Goal: Task Accomplishment & Management: Complete application form

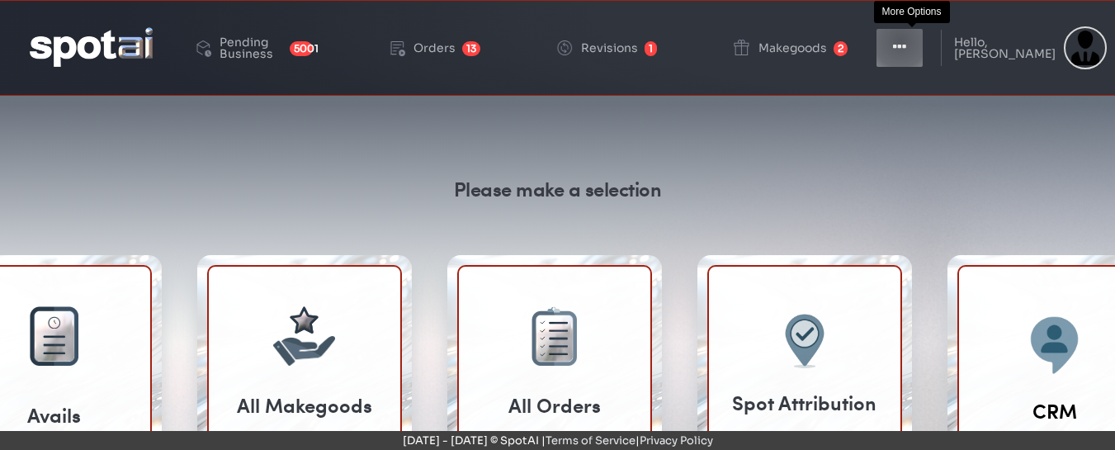
click at [906, 41] on icon "button" at bounding box center [899, 47] width 13 height 17
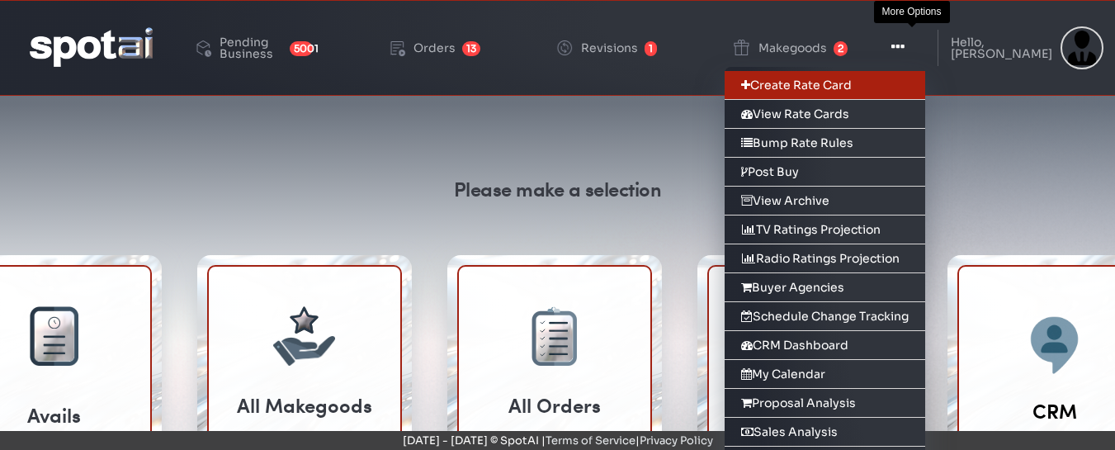
click at [817, 83] on link "Create Rate Card" at bounding box center [825, 85] width 201 height 29
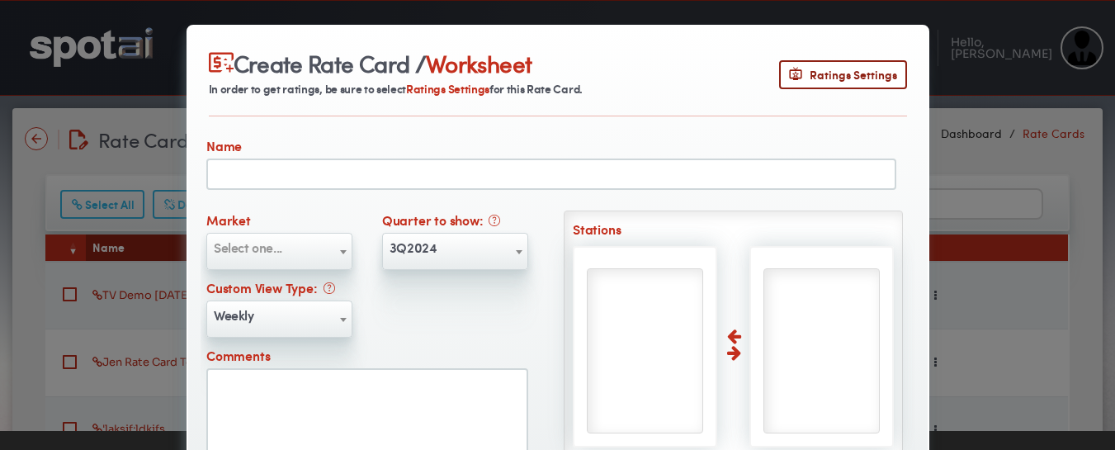
click at [340, 250] on b at bounding box center [343, 252] width 7 height 4
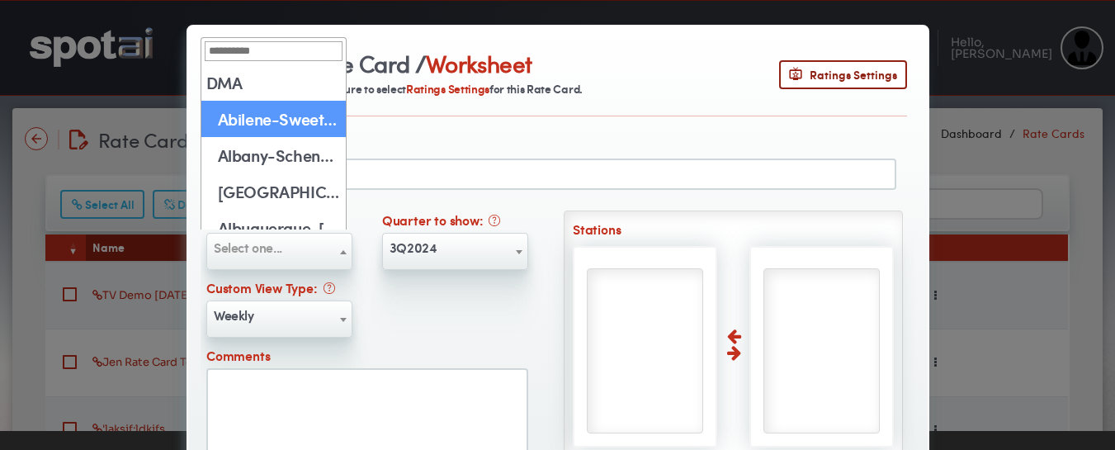
click at [253, 56] on input "search" at bounding box center [274, 51] width 138 height 20
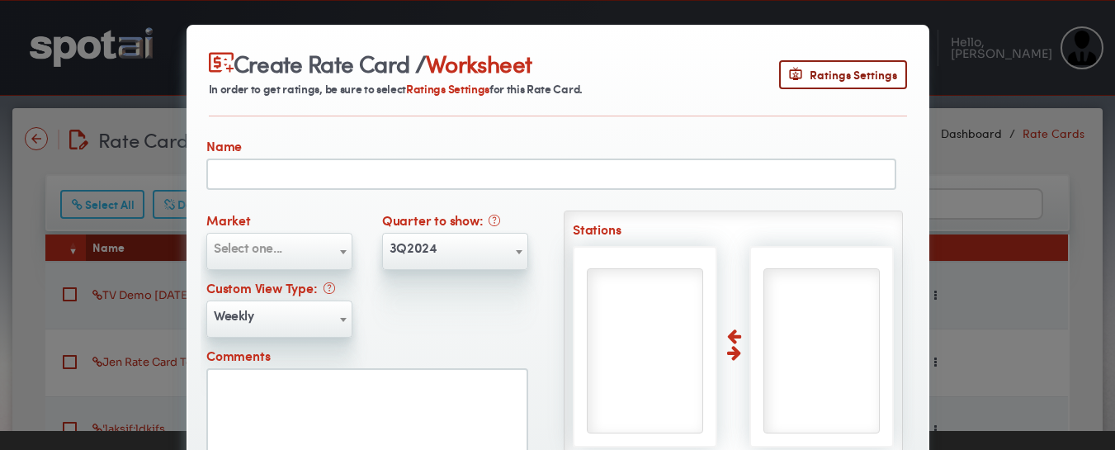
click at [268, 248] on span "Select one..." at bounding box center [248, 247] width 69 height 19
click at [335, 249] on span at bounding box center [343, 252] width 17 height 37
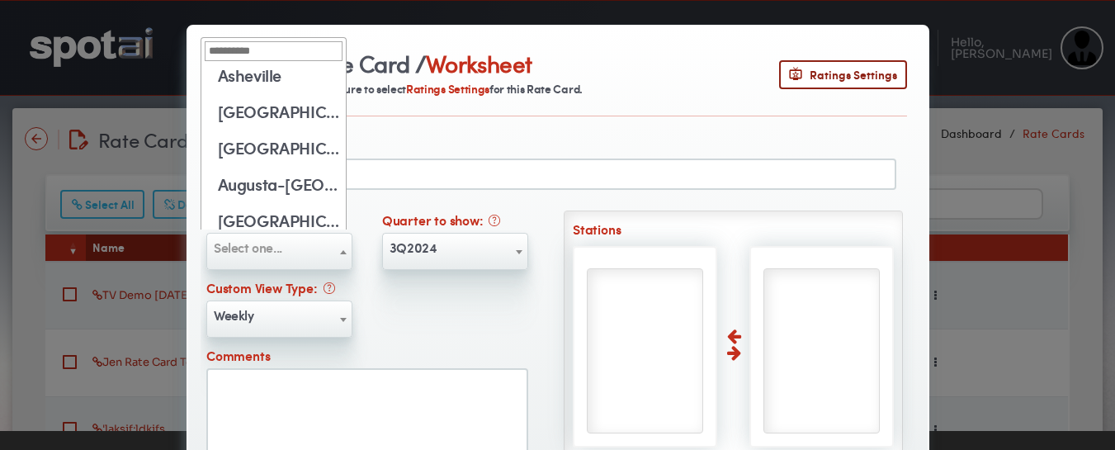
scroll to position [8177, 0]
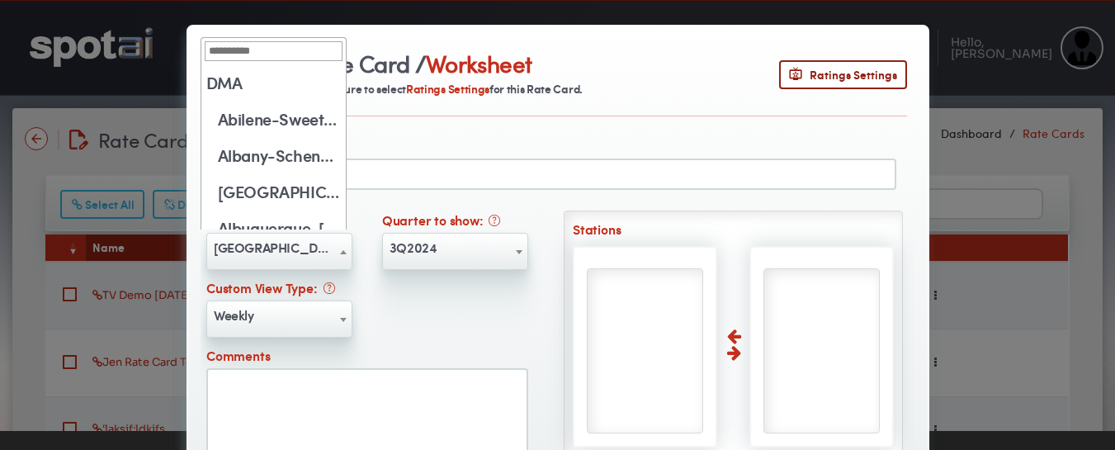
click at [340, 253] on b at bounding box center [343, 252] width 7 height 4
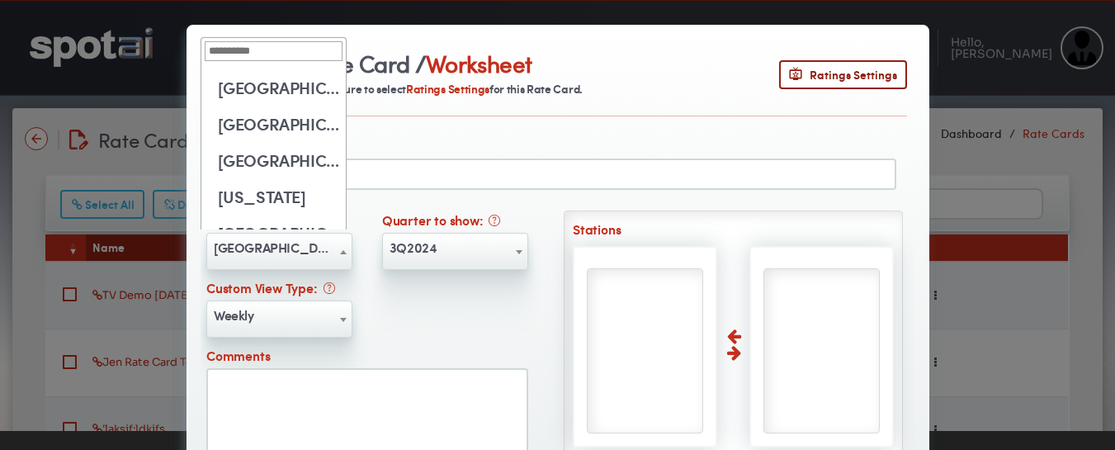
scroll to position [13904, 0]
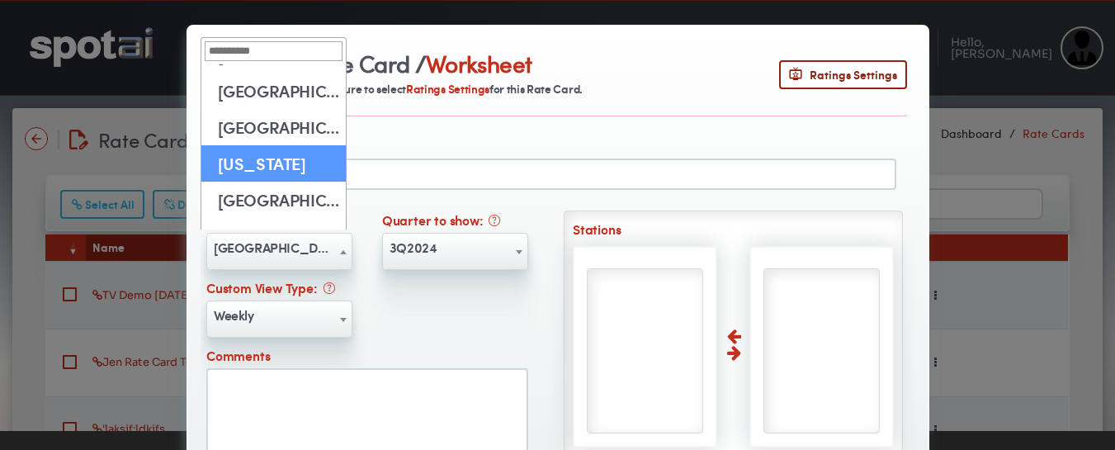
select select "***"
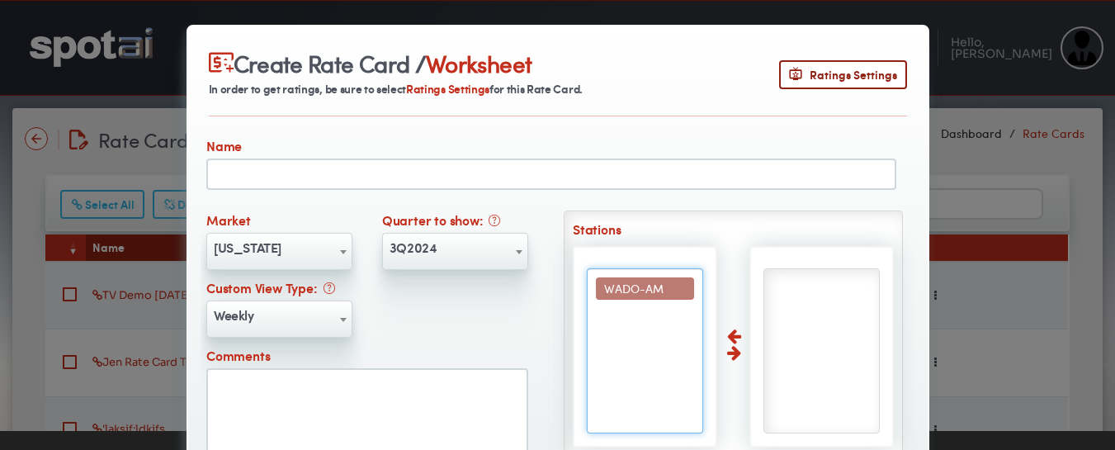
click at [627, 282] on span "WADO-AM" at bounding box center [633, 288] width 59 height 17
select select "****"
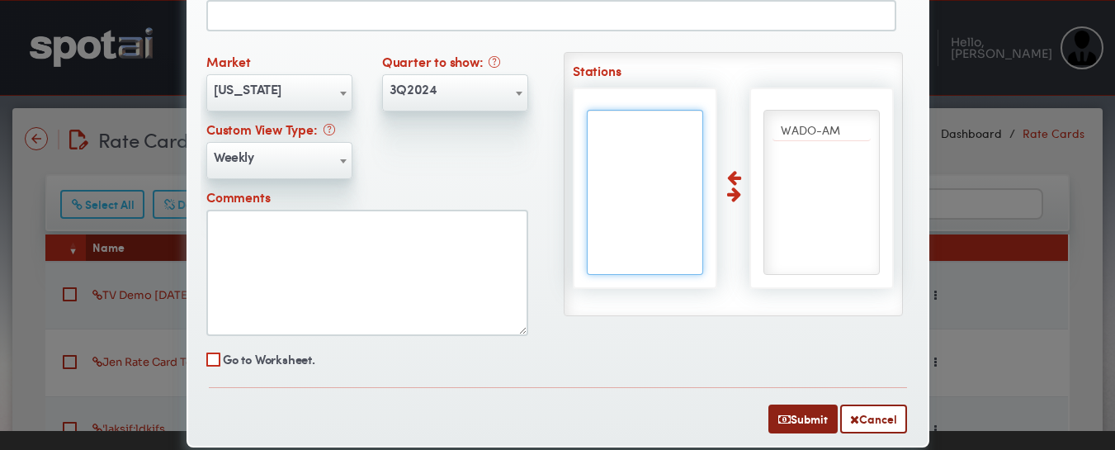
scroll to position [170, 0]
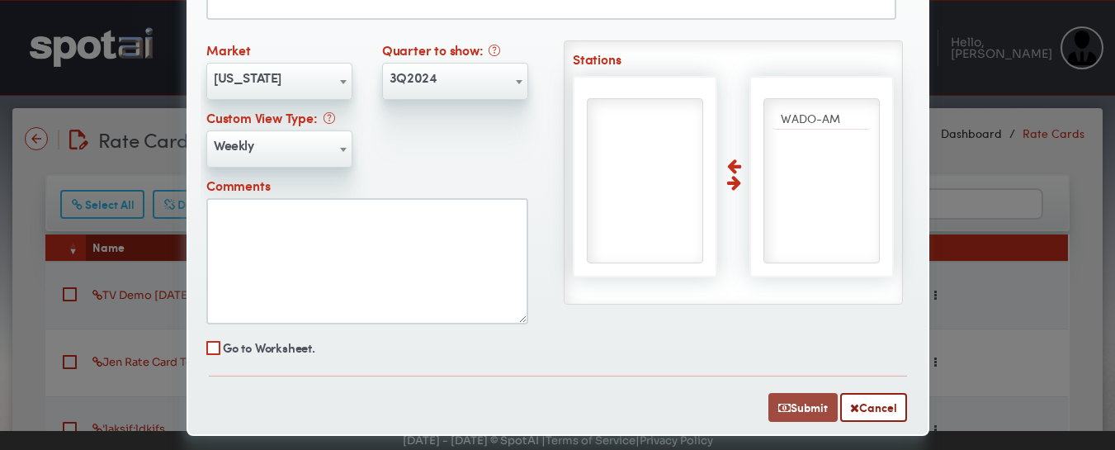
click at [792, 409] on button "Submit" at bounding box center [803, 407] width 69 height 29
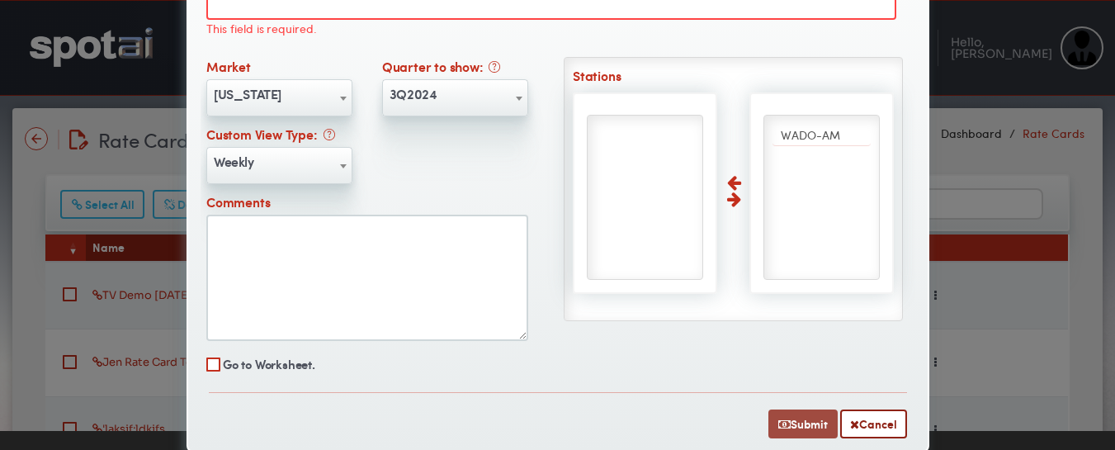
scroll to position [159, 0]
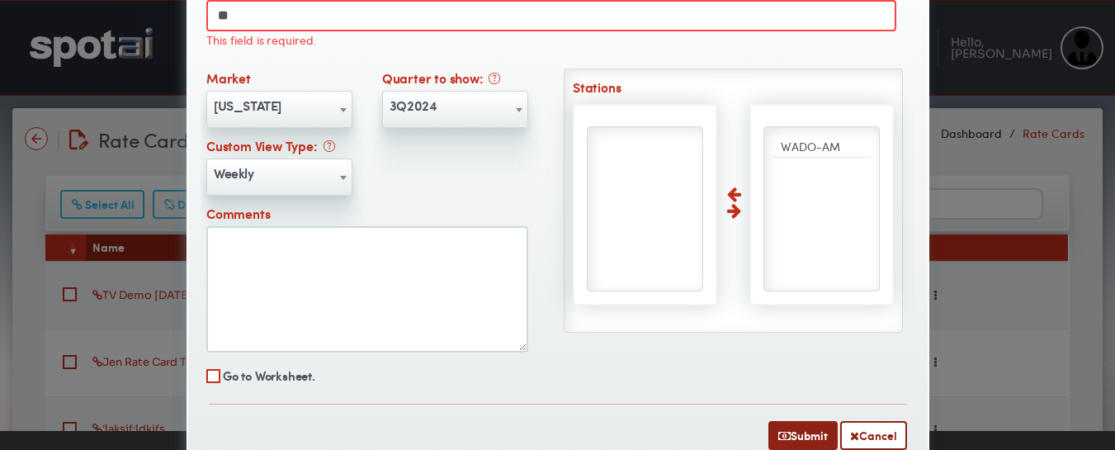
type input "*"
type input "**********"
click at [802, 432] on button "Submit" at bounding box center [803, 435] width 69 height 29
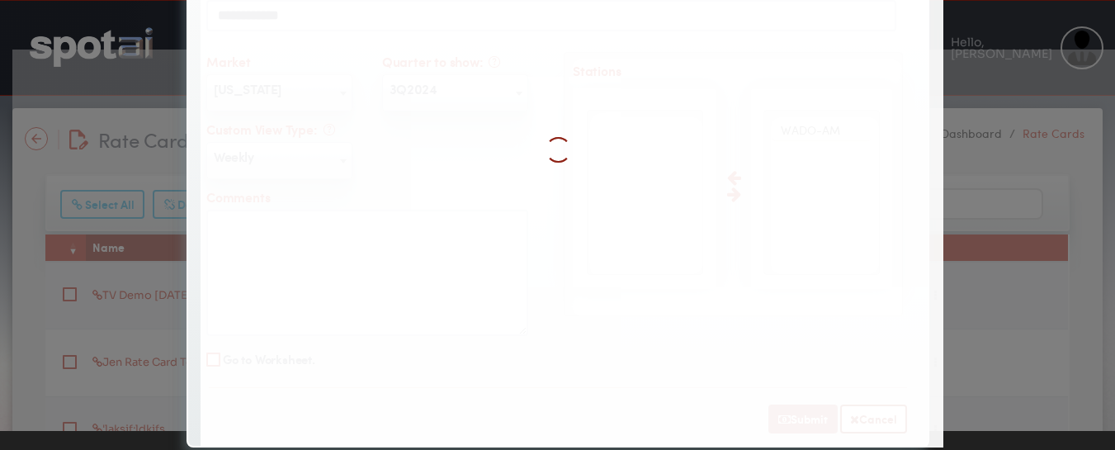
select select
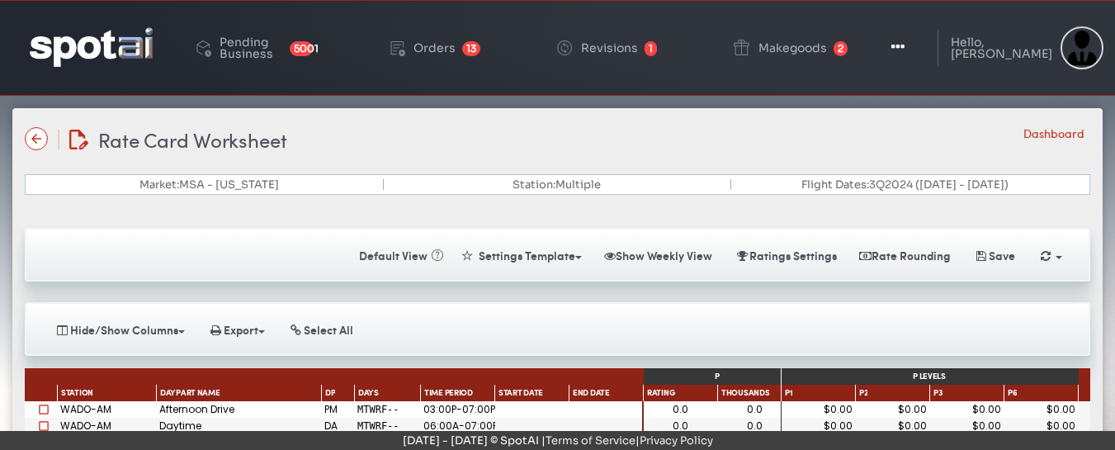
click at [54, 33] on img at bounding box center [91, 46] width 123 height 39
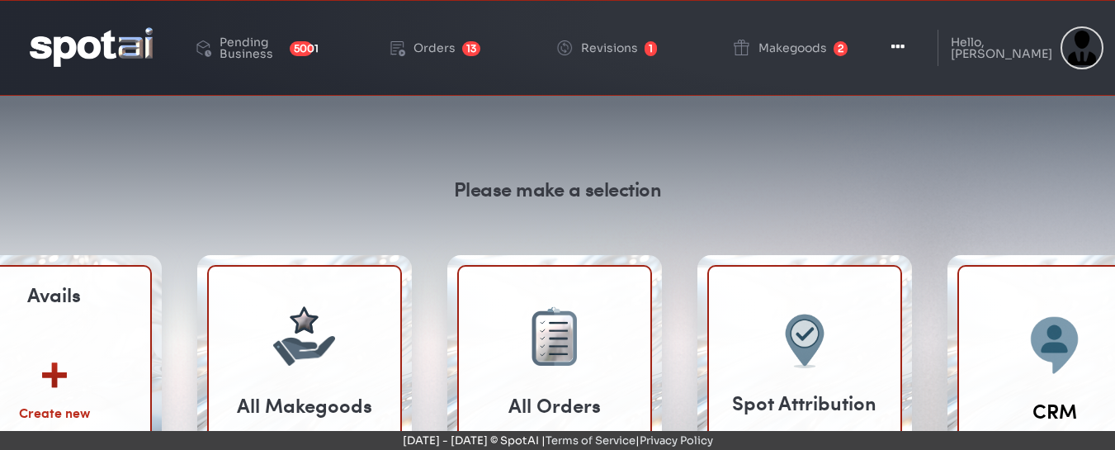
click at [58, 369] on img at bounding box center [54, 369] width 89 height 64
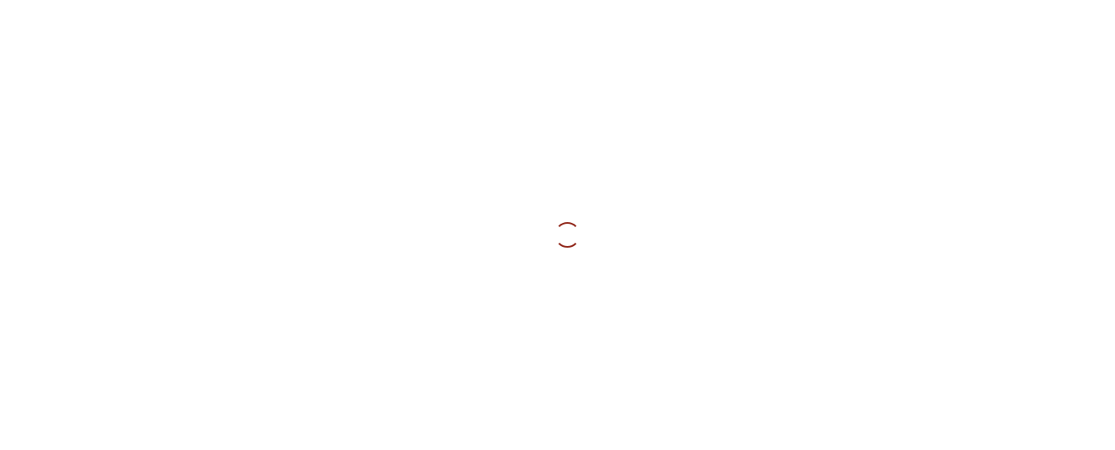
select select
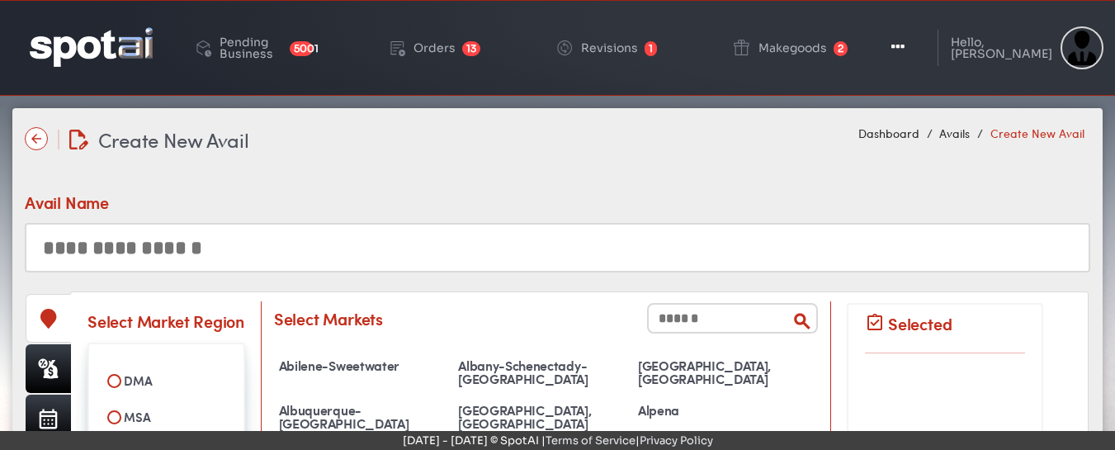
select select
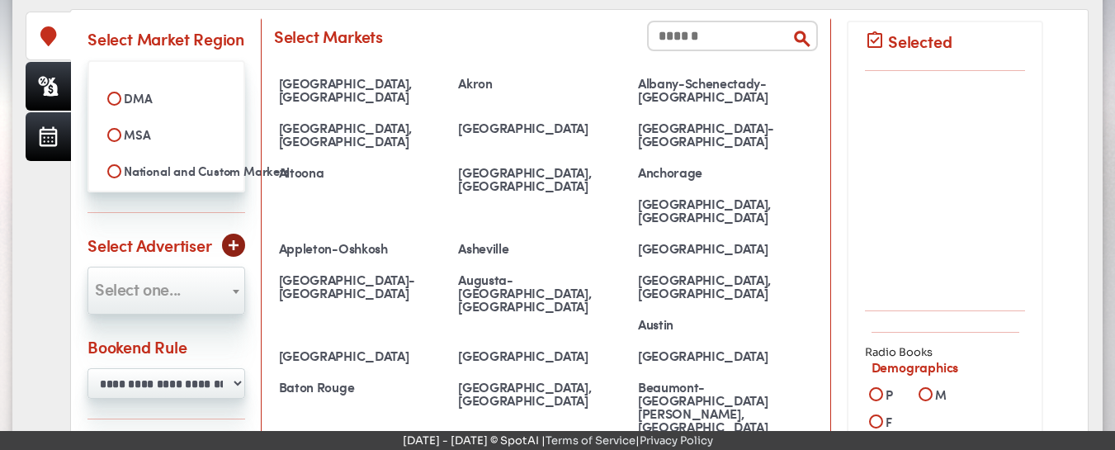
scroll to position [280, 0]
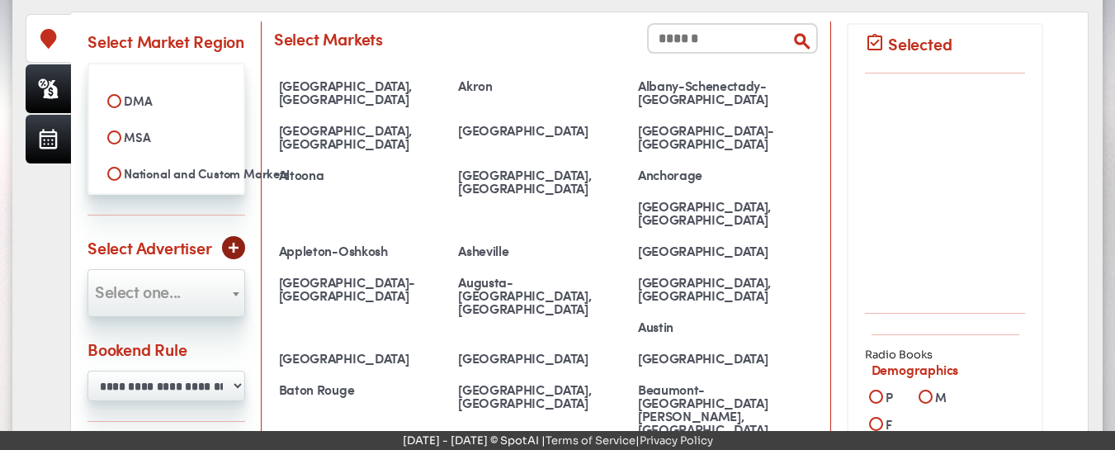
click at [684, 38] on input "text" at bounding box center [732, 38] width 171 height 31
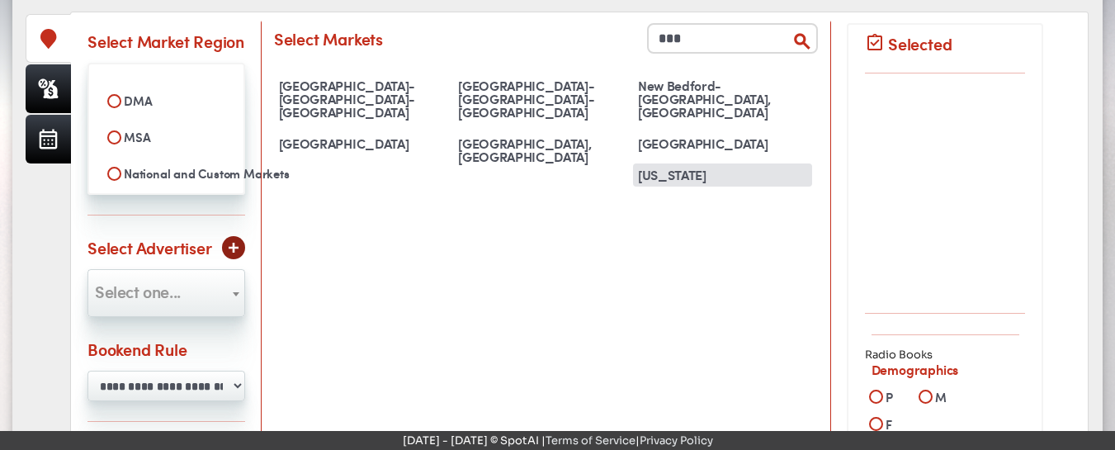
type input "***"
click at [667, 163] on div "[US_STATE]" at bounding box center [723, 174] width 180 height 23
select select "**********"
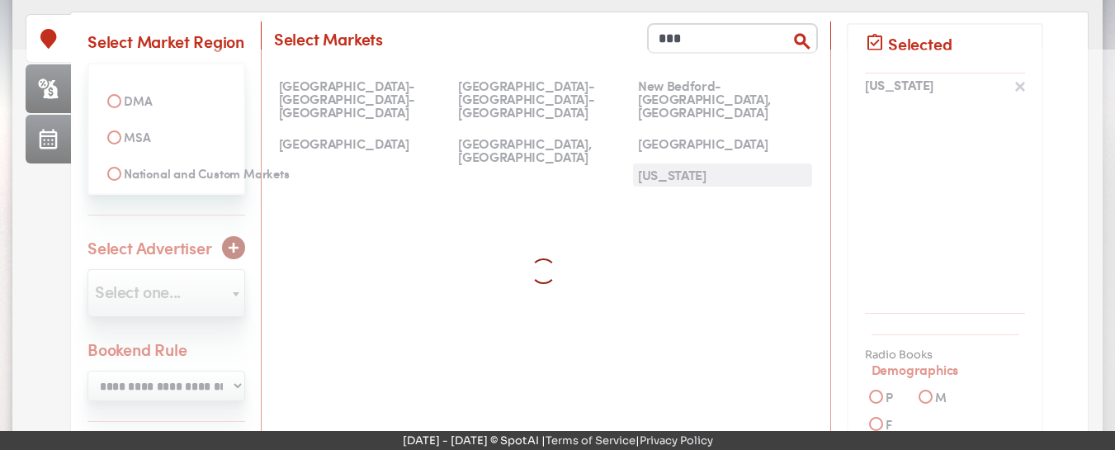
scroll to position [5313, 0]
select select
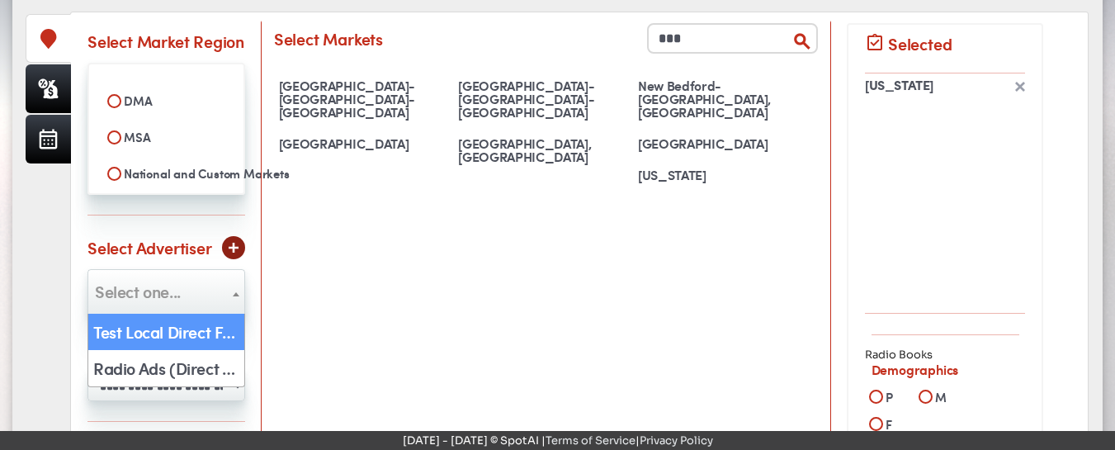
click at [234, 292] on b at bounding box center [236, 294] width 7 height 4
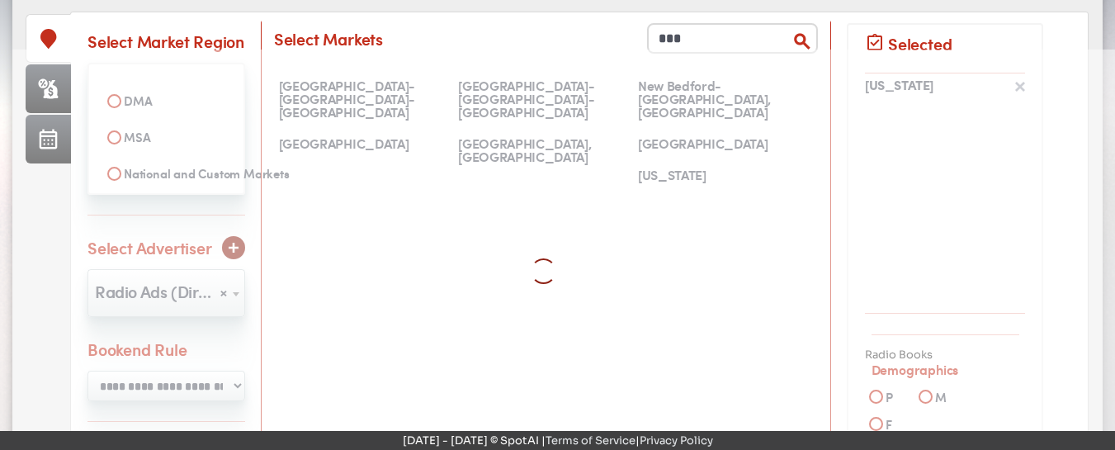
select select "***"
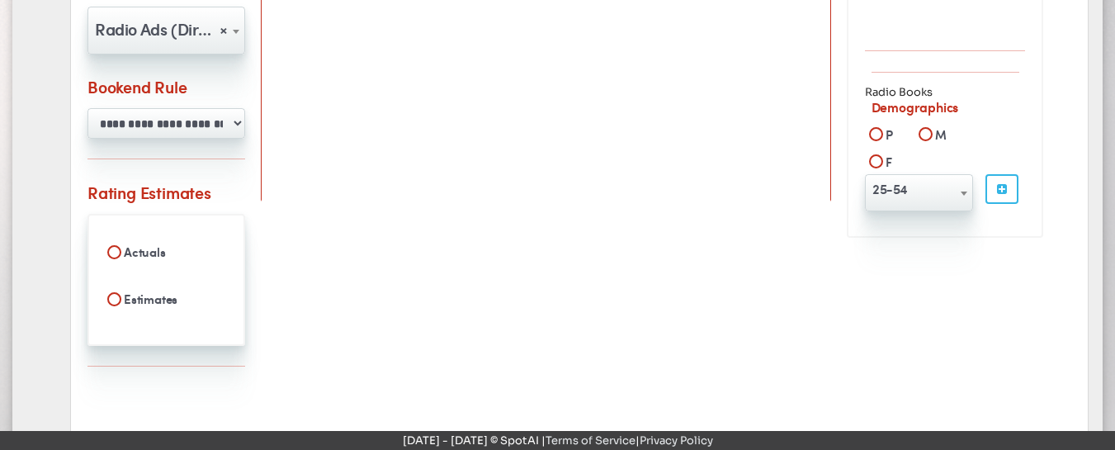
scroll to position [637, 0]
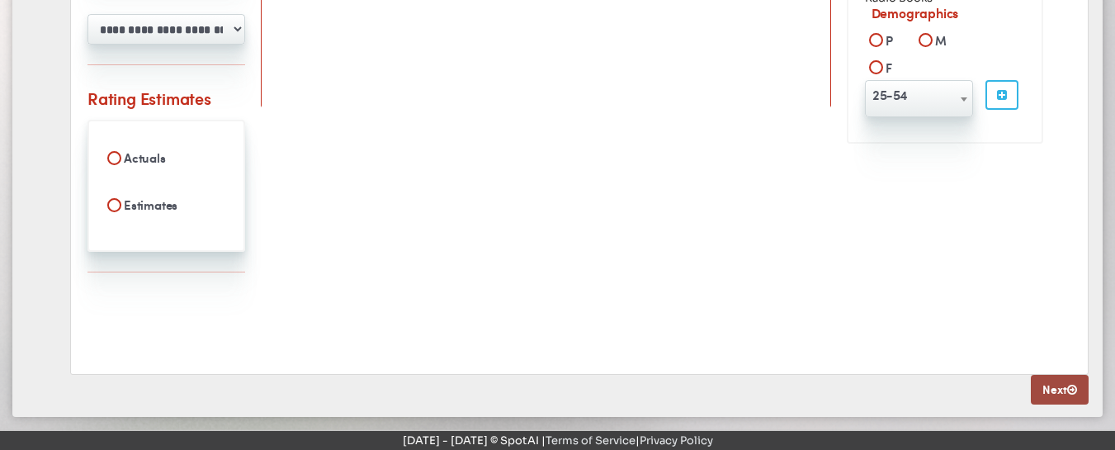
click at [1044, 394] on link "Next" at bounding box center [1060, 390] width 58 height 30
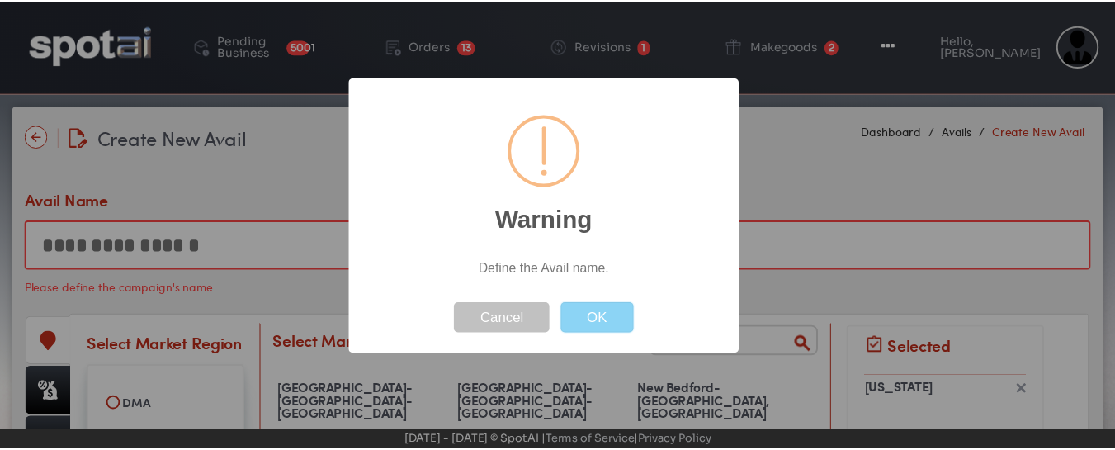
scroll to position [0, 0]
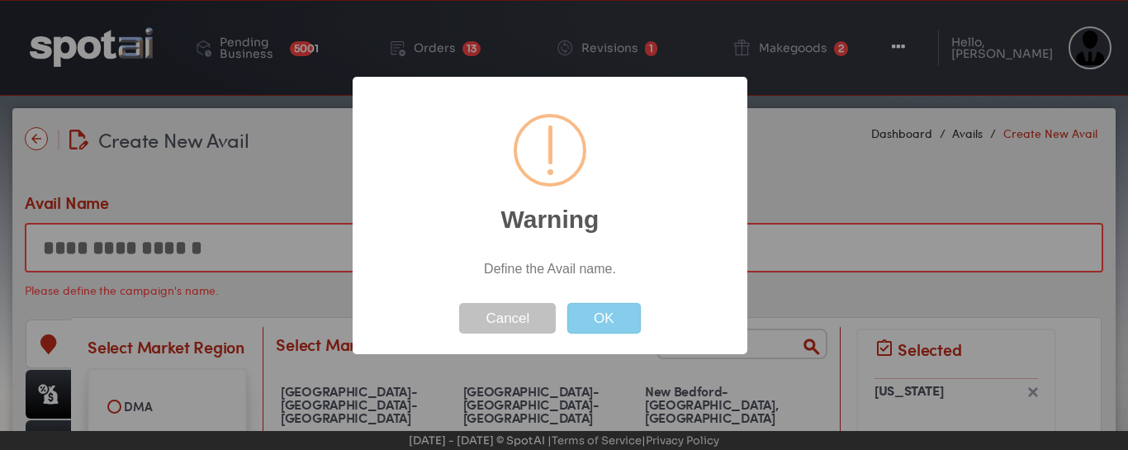
click at [594, 329] on button "OK" at bounding box center [603, 318] width 73 height 31
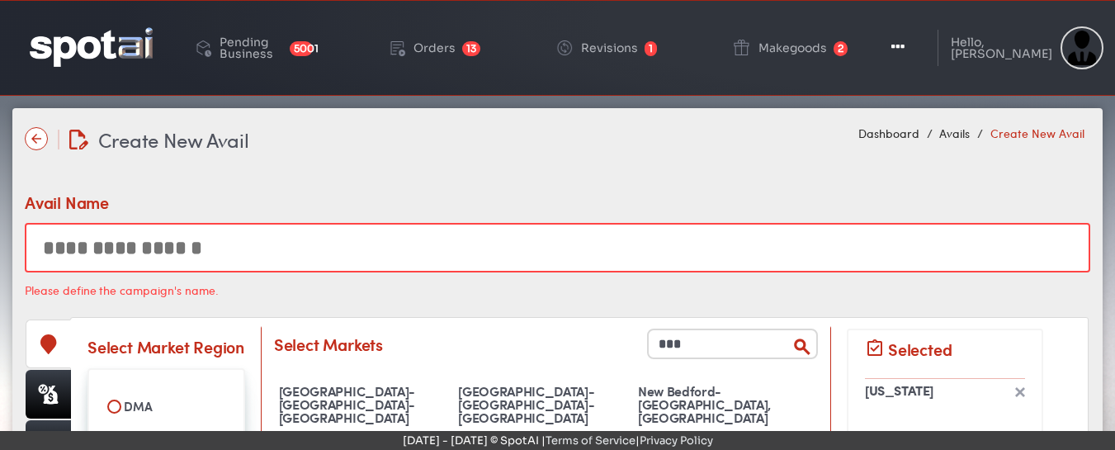
click at [119, 261] on input "text" at bounding box center [558, 248] width 1066 height 50
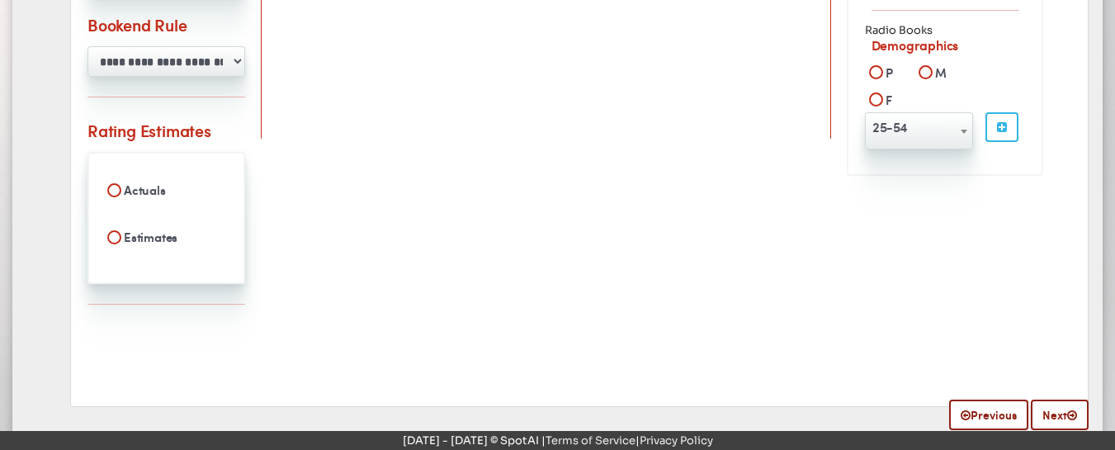
scroll to position [638, 0]
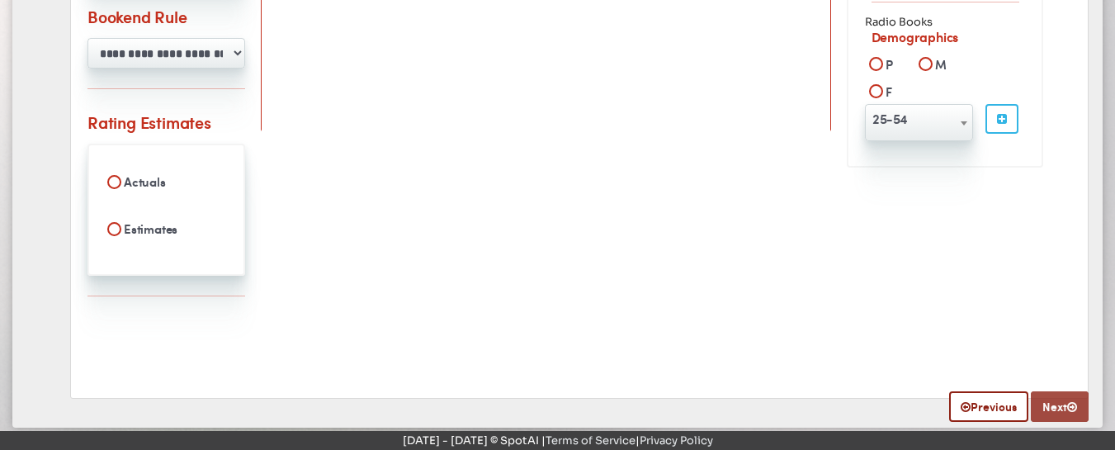
type input "**********"
click at [1045, 405] on link "Next" at bounding box center [1060, 406] width 58 height 31
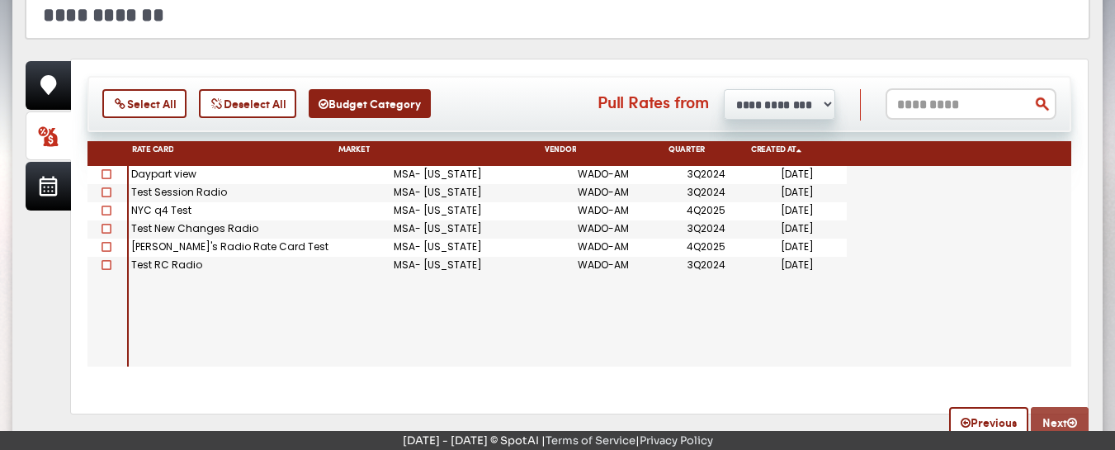
scroll to position [235, 0]
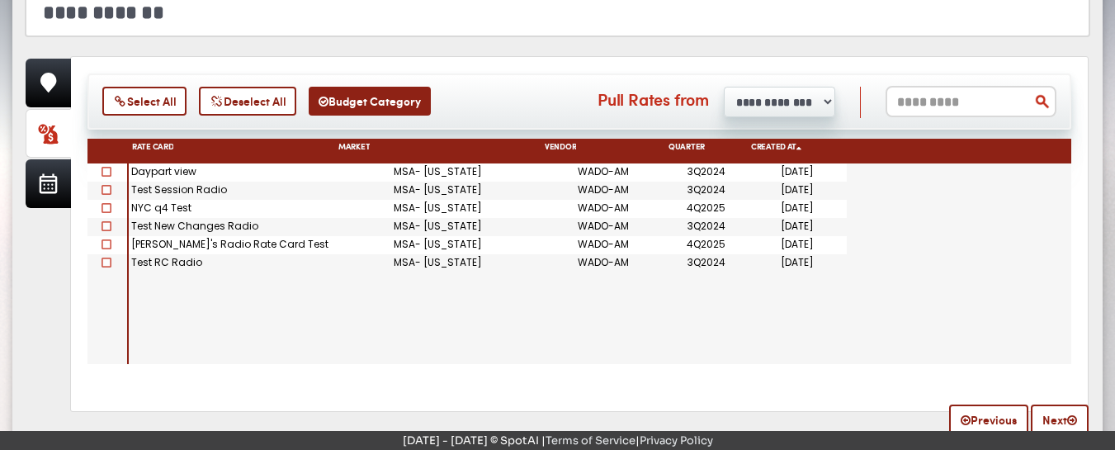
click at [152, 172] on div "Daypart view" at bounding box center [232, 172] width 206 height 18
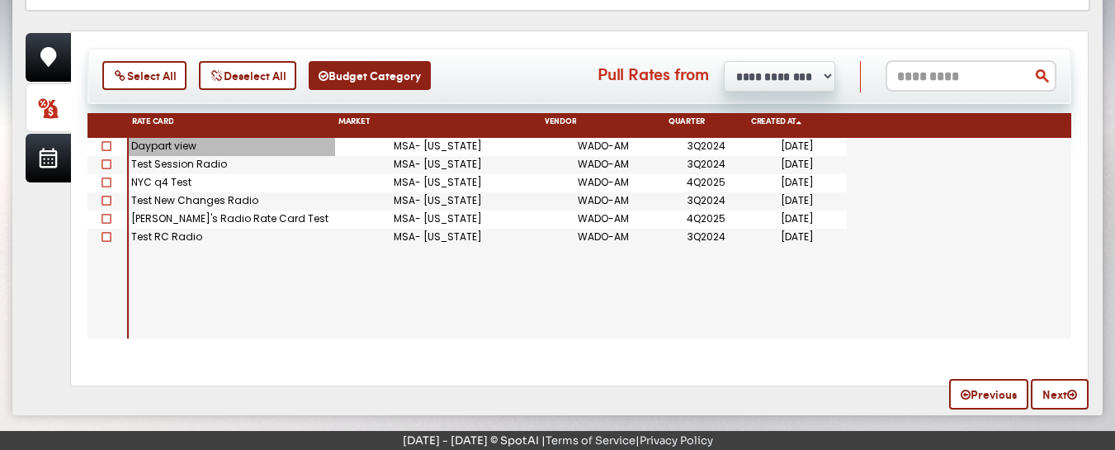
scroll to position [258, 0]
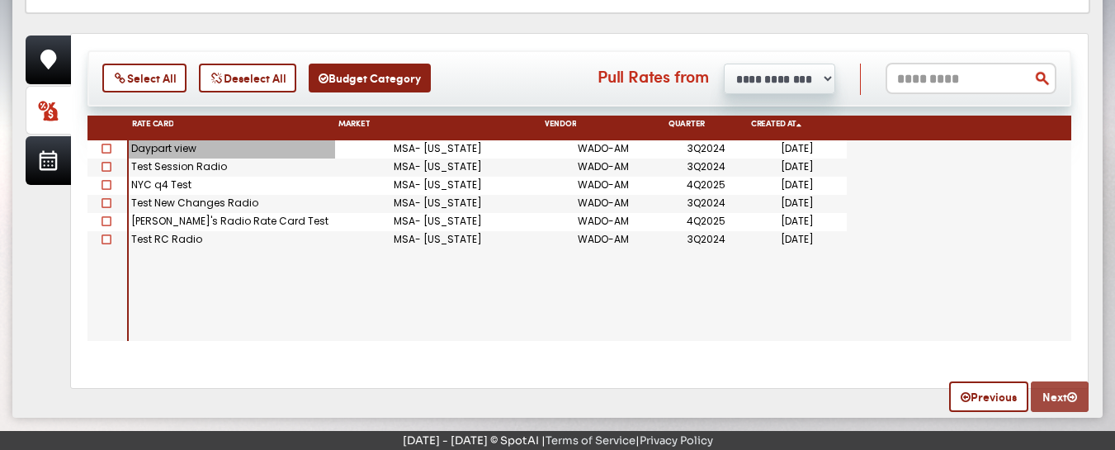
click at [1054, 388] on link "Next" at bounding box center [1060, 396] width 58 height 31
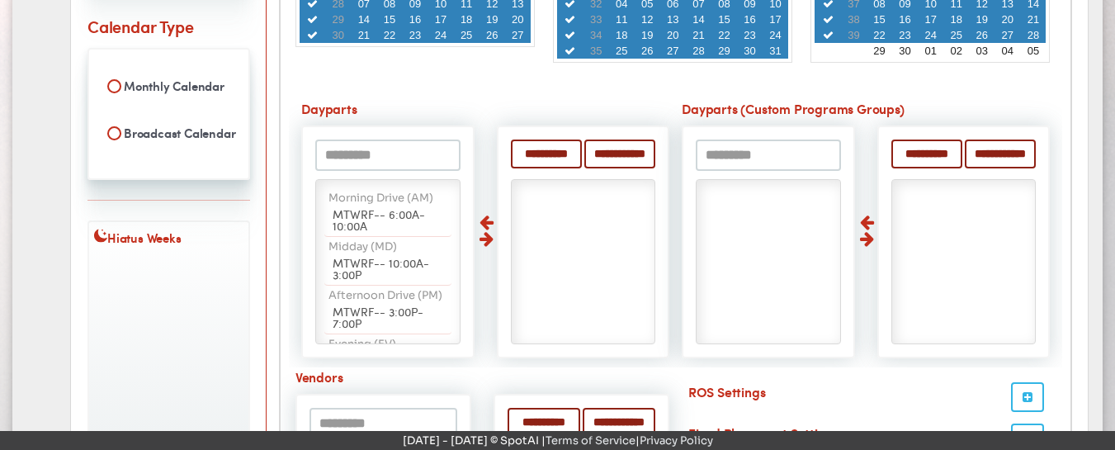
scroll to position [500, 0]
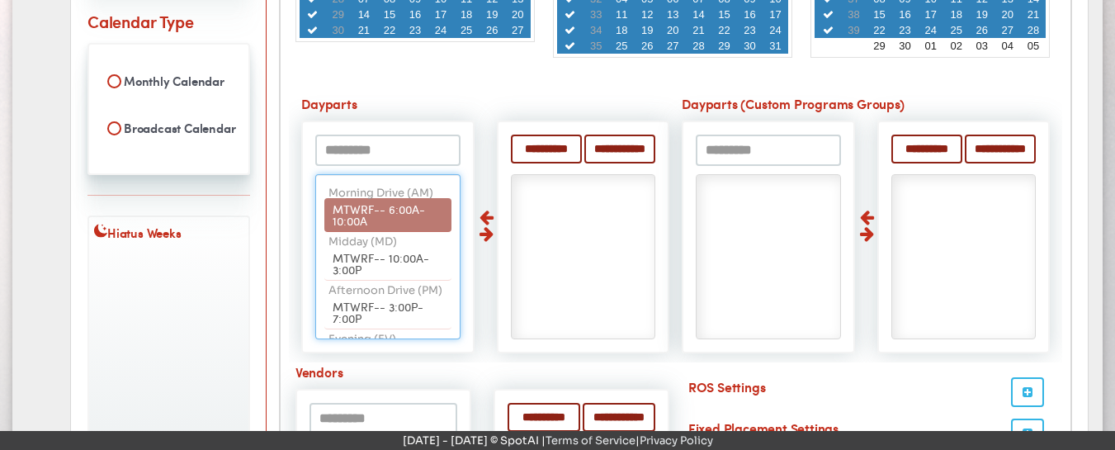
click at [367, 210] on span "MTWRF-- 6:00A-10:00A" at bounding box center [379, 215] width 92 height 28
select select "**"
click at [367, 249] on span "MTWRF-- 10:00A-3:00P" at bounding box center [381, 263] width 97 height 28
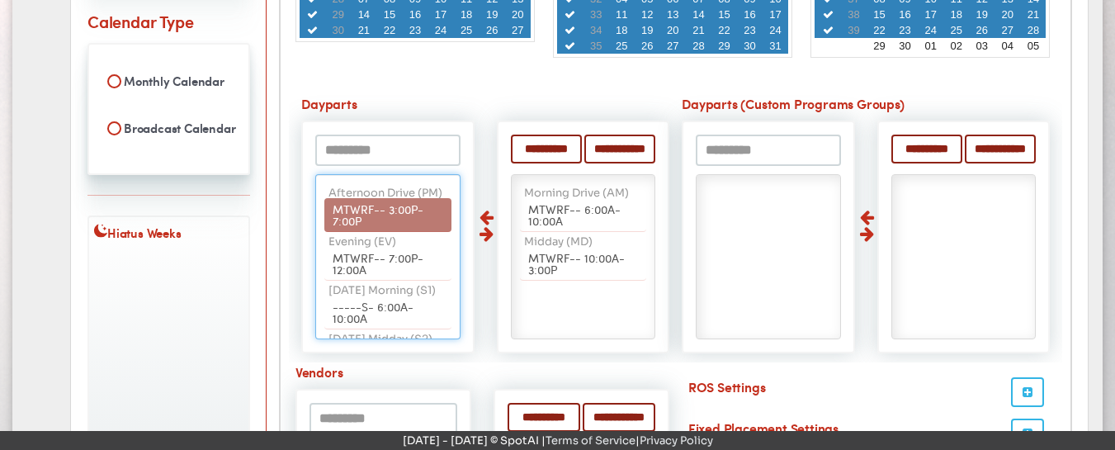
click at [367, 210] on span "MTWRF-- 3:00P-7:00P" at bounding box center [378, 215] width 91 height 28
click at [367, 210] on span "MTWRF-- 7:00P-12:00A" at bounding box center [378, 215] width 91 height 28
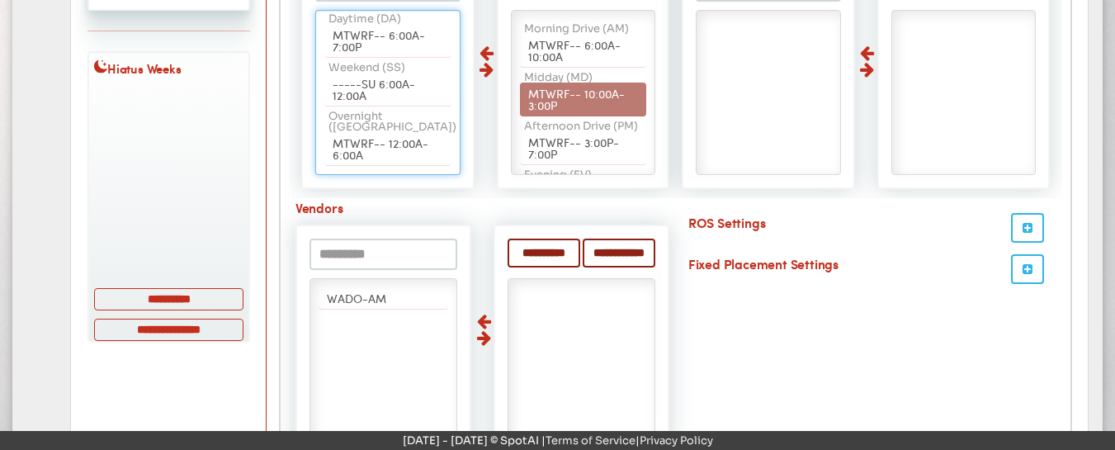
scroll to position [667, 0]
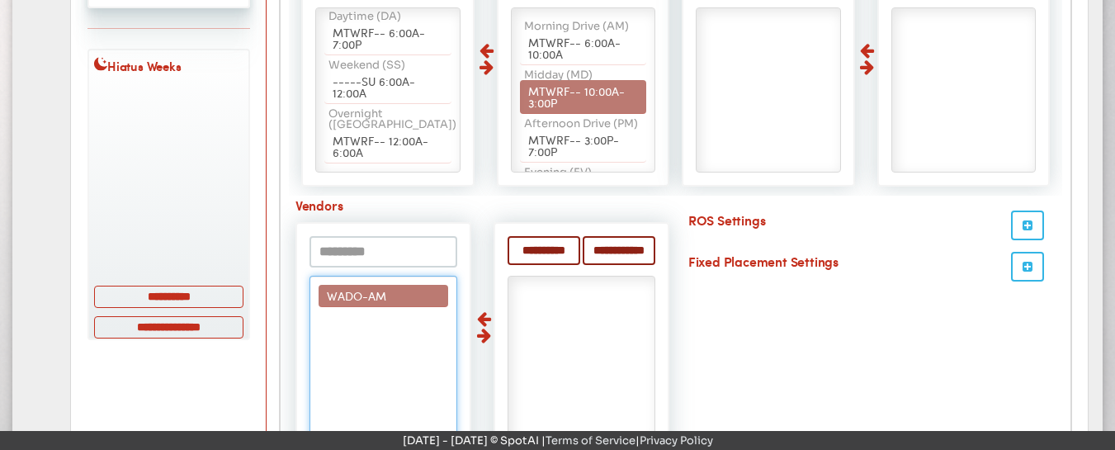
click at [367, 296] on span "WADO-AM" at bounding box center [356, 295] width 59 height 17
select select "****"
